Goal: Find specific page/section: Find specific page/section

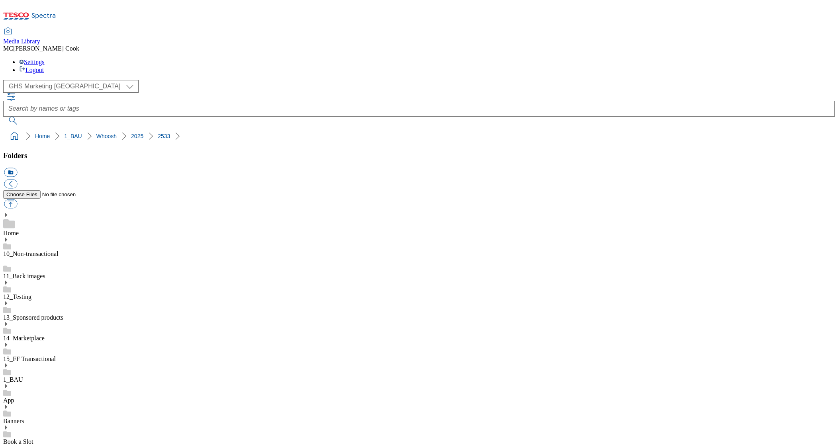
select select "flare-ghs-mktg"
click at [55, 10] on icon at bounding box center [29, 18] width 53 height 17
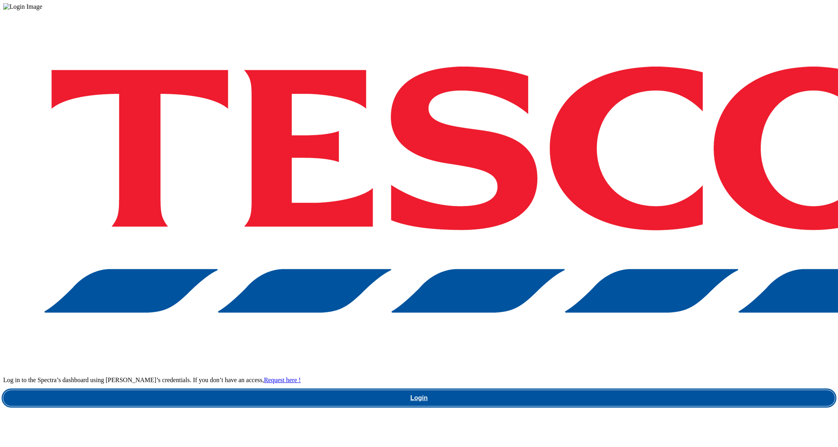
click at [646, 391] on link "Login" at bounding box center [419, 399] width 832 height 16
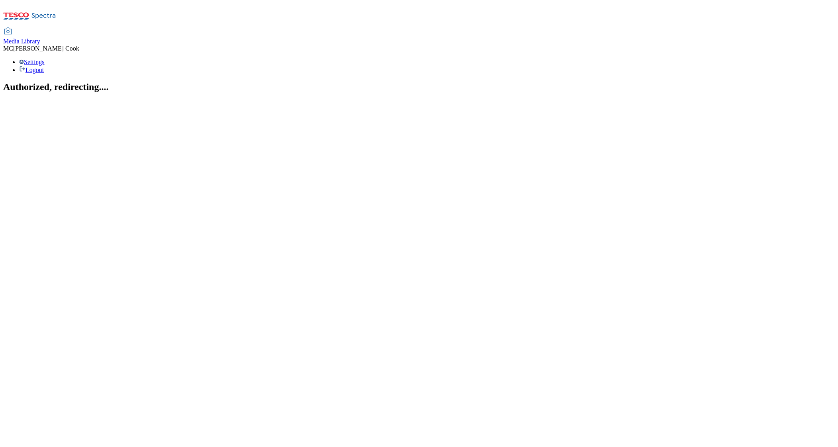
click at [40, 38] on span "Media Library" at bounding box center [21, 41] width 37 height 7
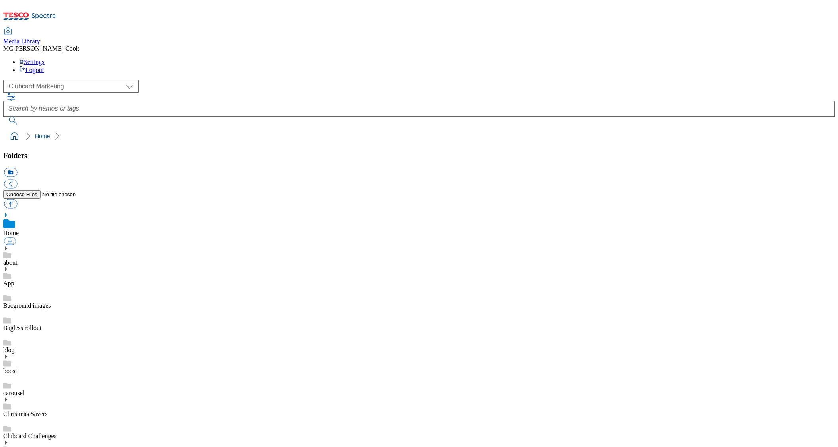
scroll to position [0, 0]
click at [60, 80] on select "Clubcard Marketing Dotcom UK Emails GHS Marketing UK GHS Product UK GHS ROI" at bounding box center [70, 86] width 135 height 13
click at [6, 80] on select "Clubcard Marketing Dotcom UK Emails GHS Marketing UK GHS Product UK GHS ROI" at bounding box center [70, 86] width 135 height 13
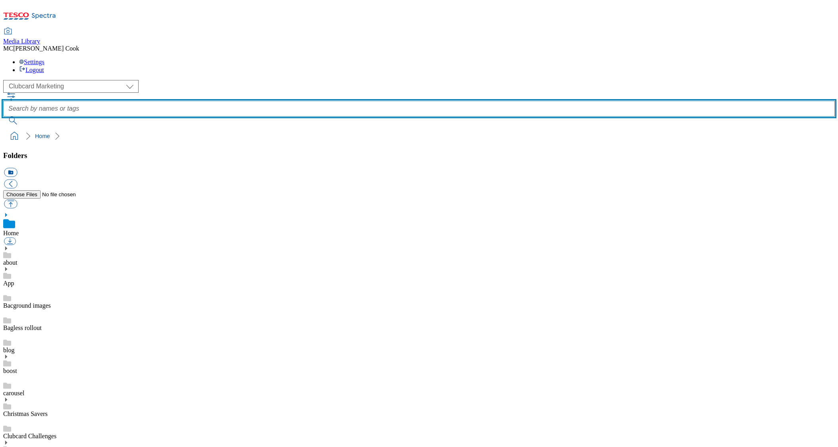
click at [387, 101] on input "text" at bounding box center [419, 109] width 832 height 16
type input "denby"
click at [3, 117] on button "submit" at bounding box center [13, 121] width 21 height 8
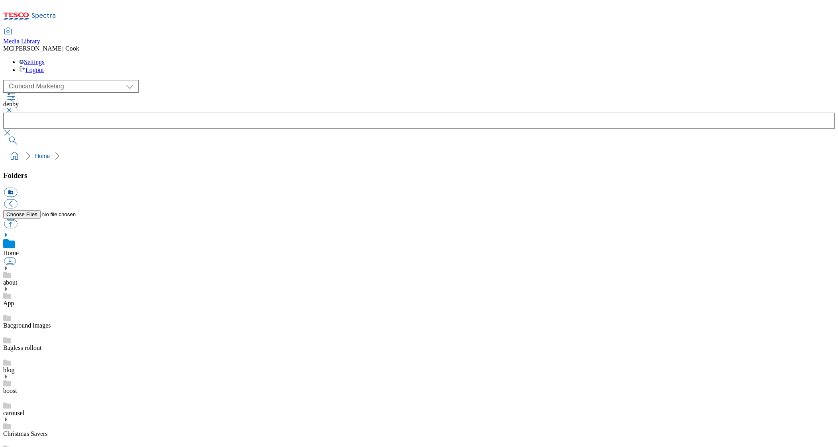
scroll to position [185, 0]
click at [13, 108] on button "button" at bounding box center [8, 110] width 10 height 5
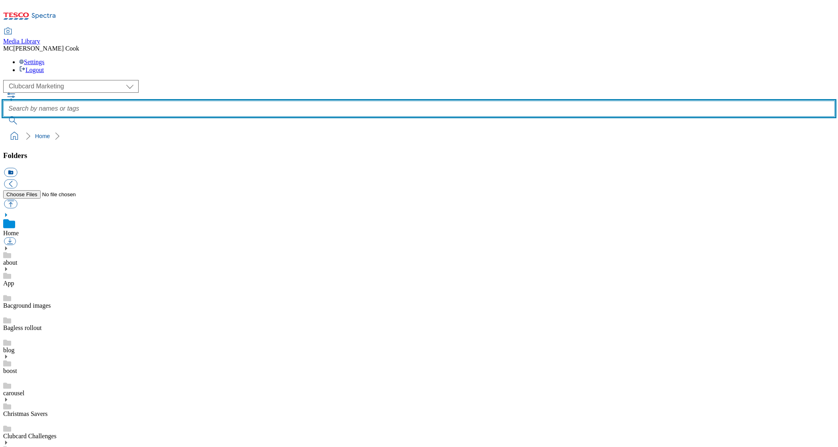
click at [307, 101] on input "text" at bounding box center [419, 109] width 832 height 16
type input "wightlink"
click at [3, 117] on button "submit" at bounding box center [13, 121] width 21 height 8
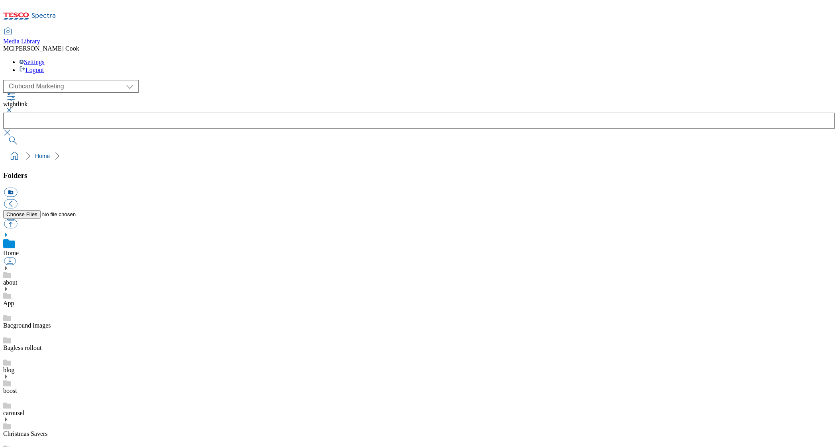
scroll to position [0, 0]
click at [195, 80] on div "( optional ) Clubcard Marketing Dotcom UK Emails GHS Marketing UK GHS Product U…" at bounding box center [419, 112] width 832 height 65
click at [13, 108] on button "button" at bounding box center [8, 110] width 10 height 5
